Goal: Task Accomplishment & Management: Use online tool/utility

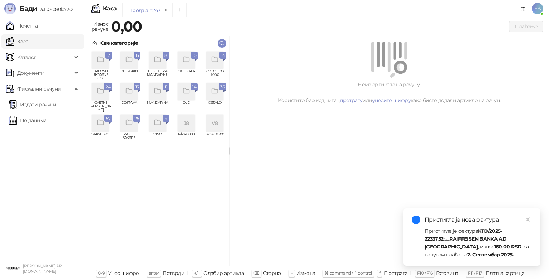
click at [219, 66] on div "grid" at bounding box center [214, 60] width 17 height 17
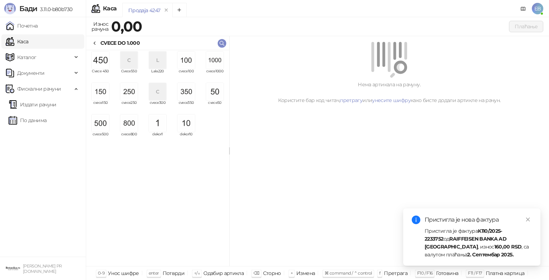
click at [219, 66] on img "grid" at bounding box center [214, 60] width 17 height 17
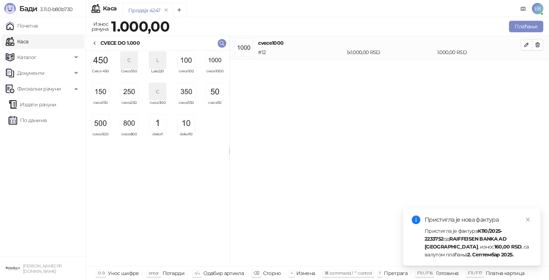
click at [219, 66] on img "grid" at bounding box center [214, 60] width 17 height 17
click at [183, 94] on img "grid" at bounding box center [186, 91] width 17 height 17
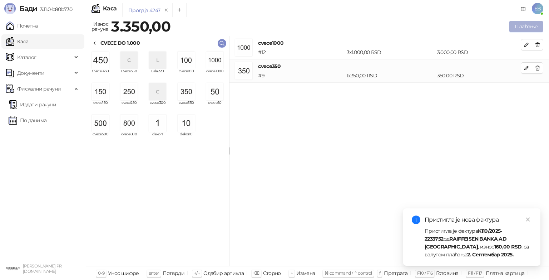
click at [527, 26] on button "Плаћање" at bounding box center [526, 26] width 34 height 11
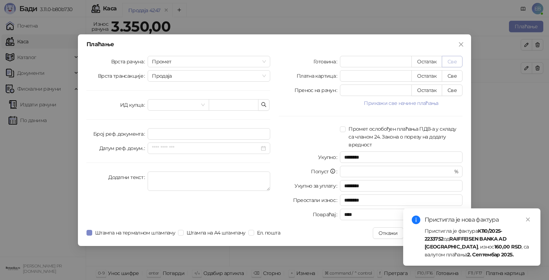
click at [455, 62] on button "Све" at bounding box center [452, 61] width 21 height 11
type input "****"
click at [528, 219] on icon "close" at bounding box center [529, 219] width 4 height 4
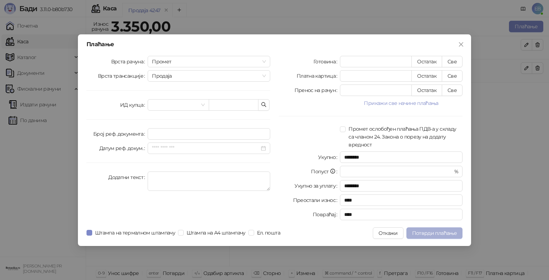
click at [432, 232] on span "Потврди плаћање" at bounding box center [434, 233] width 45 height 6
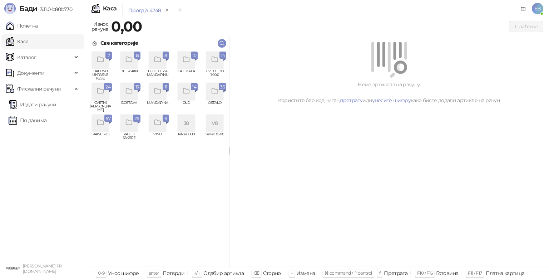
click at [104, 120] on div "57" at bounding box center [108, 117] width 8 height 7
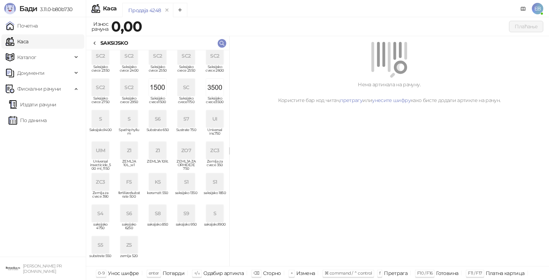
scroll to position [162, 0]
click at [101, 184] on div "ZC3" at bounding box center [100, 181] width 17 height 17
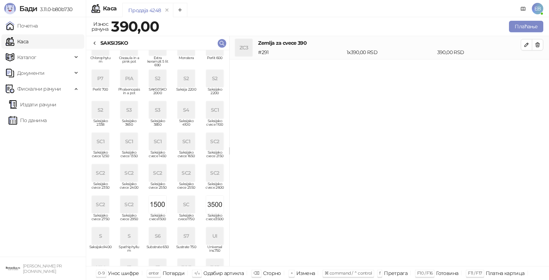
scroll to position [44, 0]
click at [98, 75] on div "P7" at bounding box center [100, 78] width 17 height 17
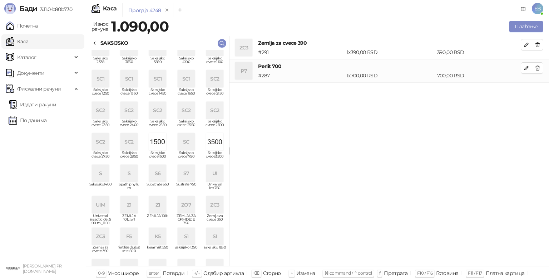
scroll to position [162, 0]
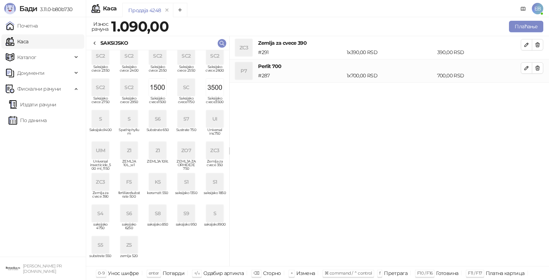
click at [178, 147] on div "ZO7" at bounding box center [186, 150] width 17 height 17
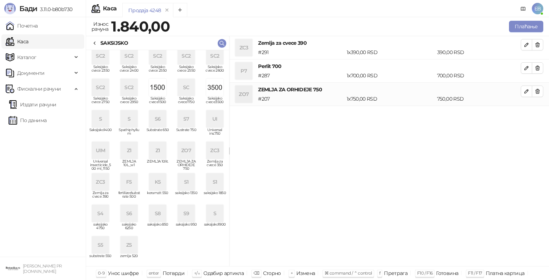
click at [182, 155] on div "ZO7" at bounding box center [186, 150] width 17 height 17
click at [524, 29] on button "Плаћање" at bounding box center [526, 26] width 34 height 11
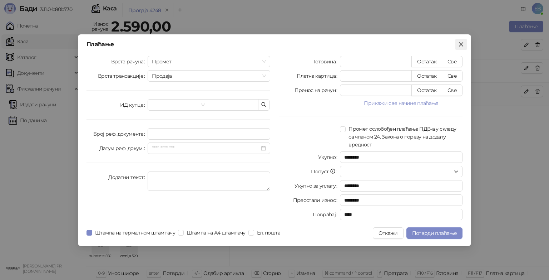
click at [464, 44] on span "Close" at bounding box center [461, 44] width 11 height 6
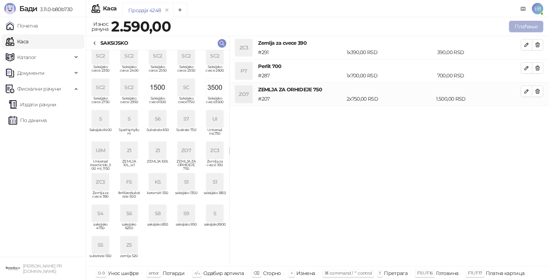
click at [516, 26] on button "Плаћање" at bounding box center [526, 26] width 34 height 11
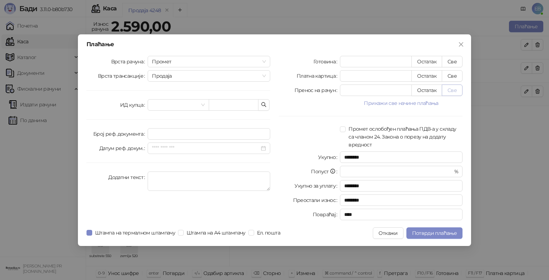
click at [451, 90] on button "Све" at bounding box center [452, 89] width 21 height 11
type input "****"
click at [426, 229] on button "Потврди плаћање" at bounding box center [435, 232] width 56 height 11
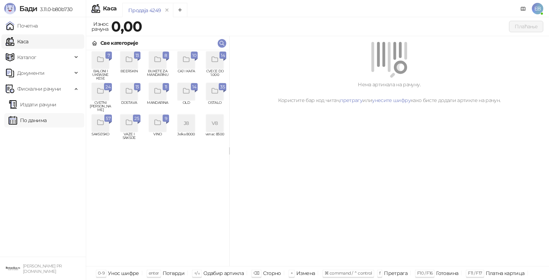
click at [43, 118] on link "По данима" at bounding box center [28, 120] width 38 height 14
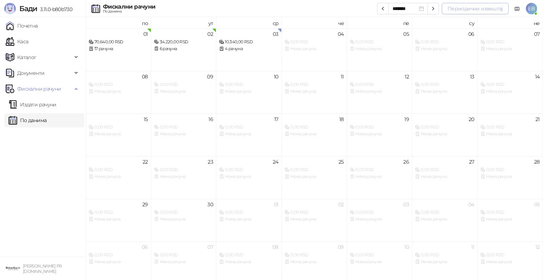
click at [462, 6] on button "Периодични извештај" at bounding box center [475, 8] width 67 height 11
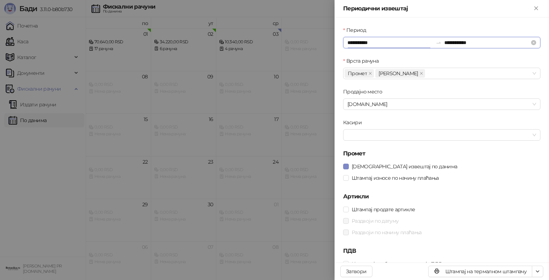
click at [349, 43] on input "**********" at bounding box center [390, 43] width 85 height 8
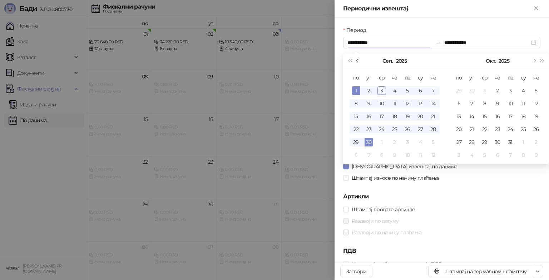
click at [359, 60] on span "Претходни месец (PageUp)" at bounding box center [359, 61] width 4 height 4
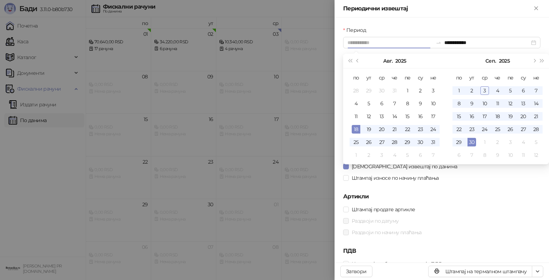
type input "**********"
click at [356, 128] on div "18" at bounding box center [356, 129] width 9 height 9
type input "**********"
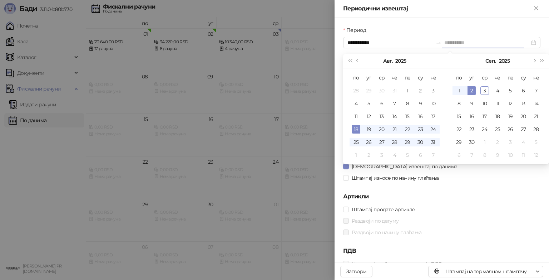
click at [474, 89] on div "2" at bounding box center [472, 90] width 9 height 9
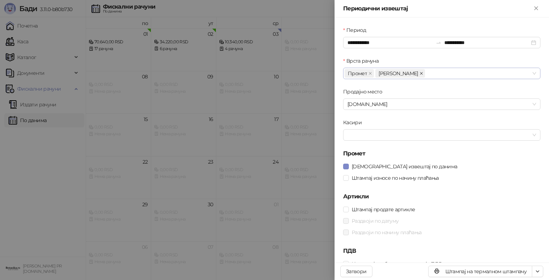
click at [420, 74] on icon "close" at bounding box center [422, 74] width 4 height 4
click at [362, 176] on span "Штампај износе по начину плаћања" at bounding box center [395, 178] width 93 height 8
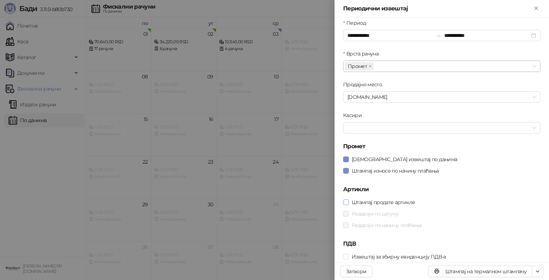
click at [369, 202] on span "Штампај продате артикле" at bounding box center [383, 202] width 69 height 8
click at [371, 212] on span "Раздвоји по датуму" at bounding box center [375, 214] width 53 height 8
click at [371, 222] on span "Раздвоји по начину плаћања" at bounding box center [386, 225] width 75 height 8
click at [383, 256] on span "Извештај за збирну евиденцију ПДВ-а" at bounding box center [399, 257] width 100 height 8
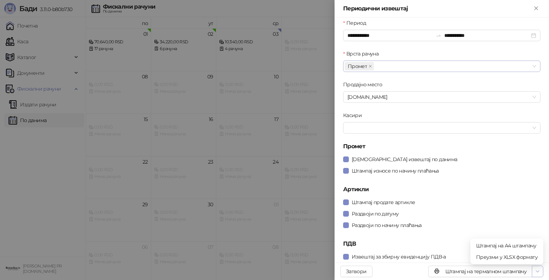
click at [534, 269] on button "button" at bounding box center [537, 270] width 11 height 11
click at [517, 247] on span "Штампај на А4 штампачу" at bounding box center [507, 245] width 62 height 8
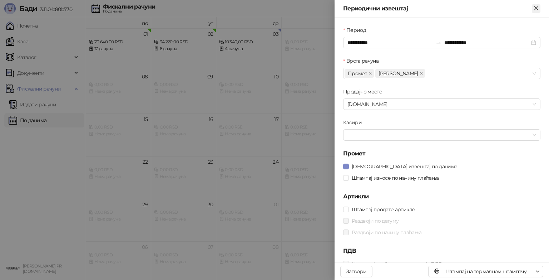
click at [537, 7] on icon "Close" at bounding box center [536, 8] width 6 height 6
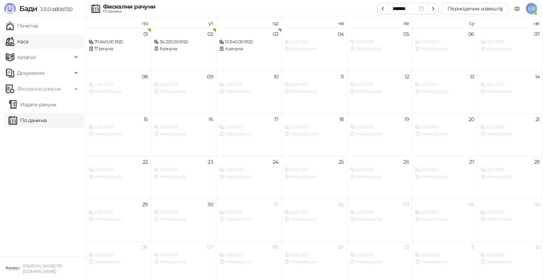
click at [28, 40] on link "Каса" at bounding box center [17, 41] width 23 height 14
